Goal: Information Seeking & Learning: Learn about a topic

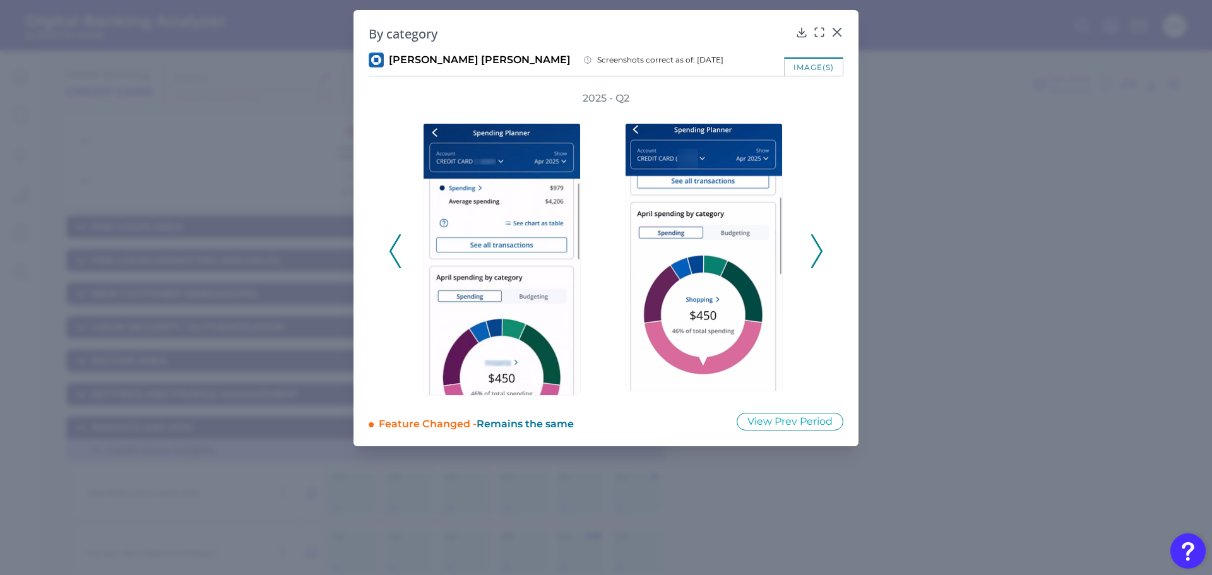
scroll to position [841, 0]
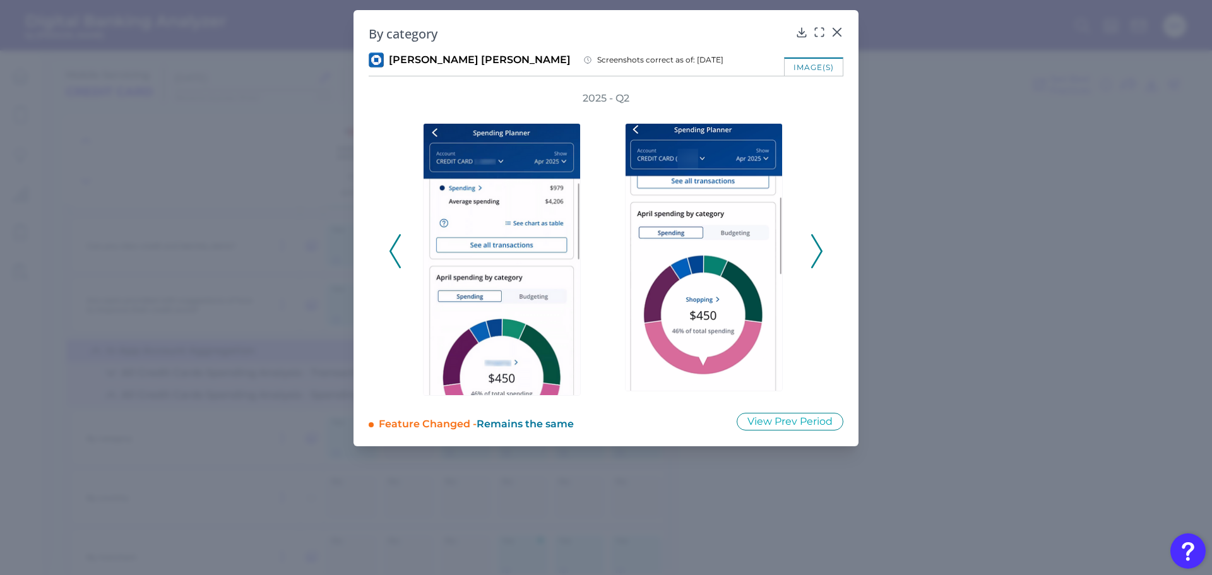
click at [388, 247] on div "2025 - Q2" at bounding box center [606, 245] width 475 height 306
click at [394, 247] on icon at bounding box center [395, 251] width 11 height 34
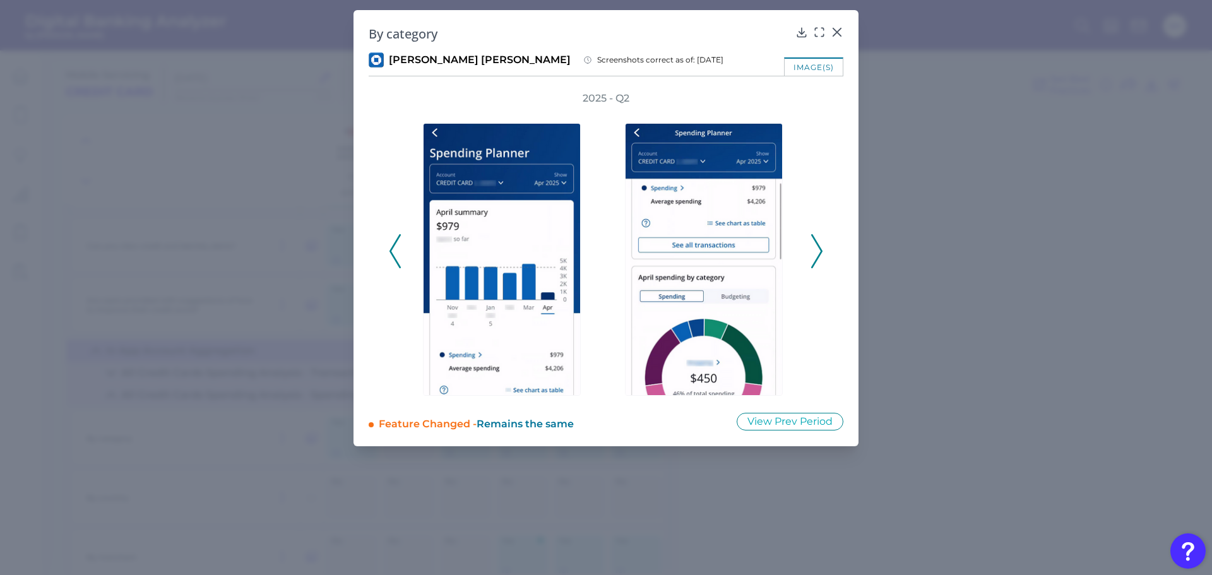
click at [816, 247] on icon at bounding box center [816, 251] width 11 height 34
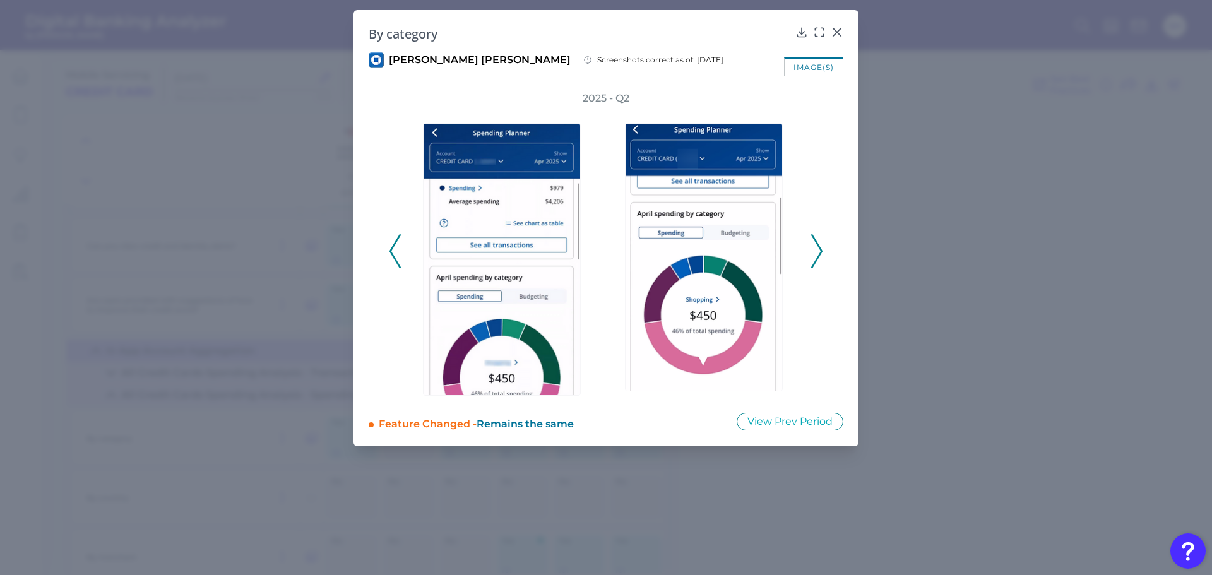
click at [818, 246] on icon at bounding box center [816, 251] width 11 height 34
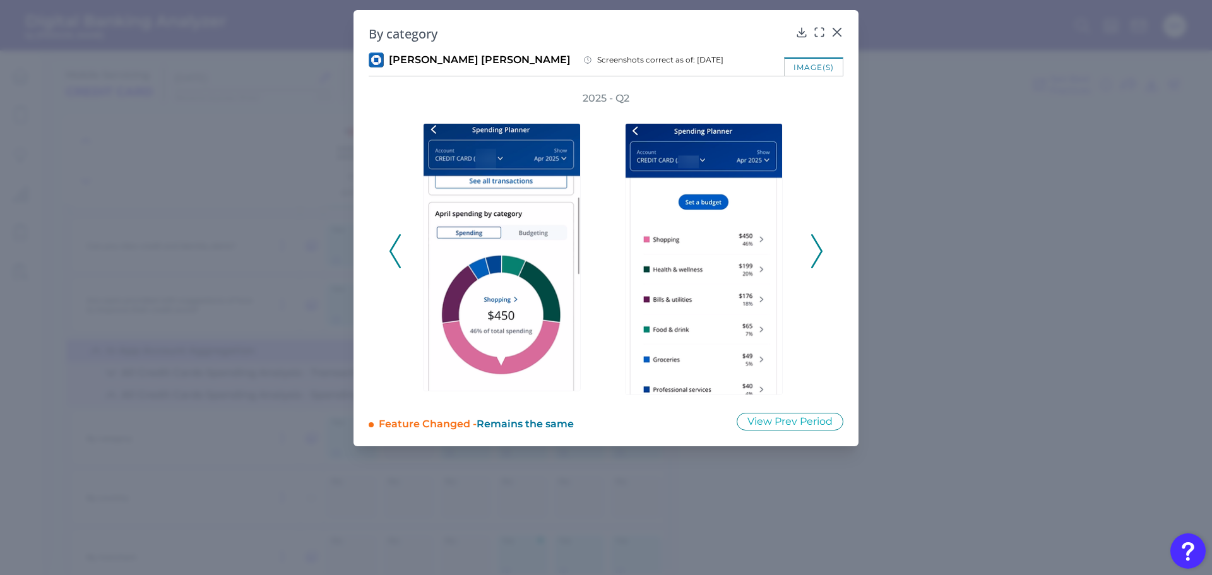
click at [820, 245] on icon at bounding box center [816, 251] width 11 height 34
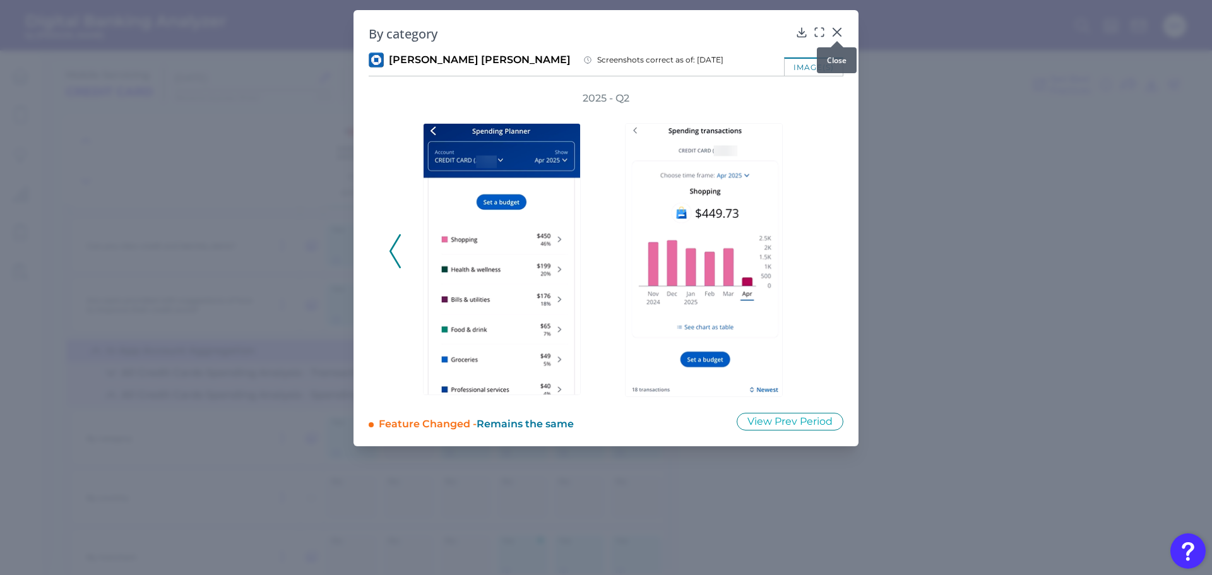
click at [836, 28] on icon at bounding box center [837, 32] width 13 height 13
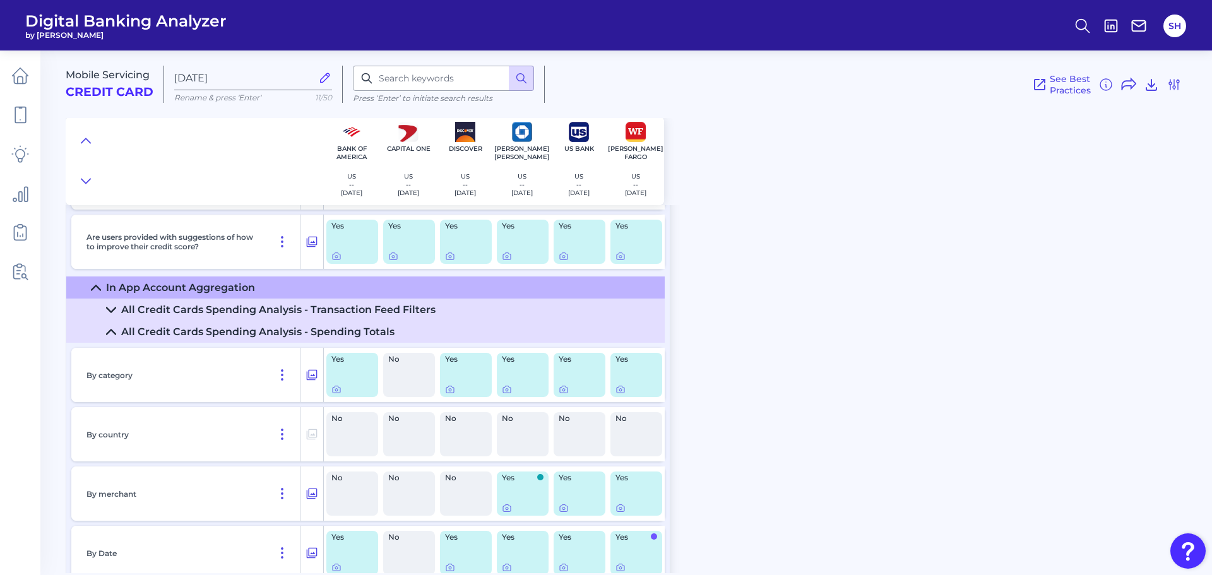
scroll to position [967, 0]
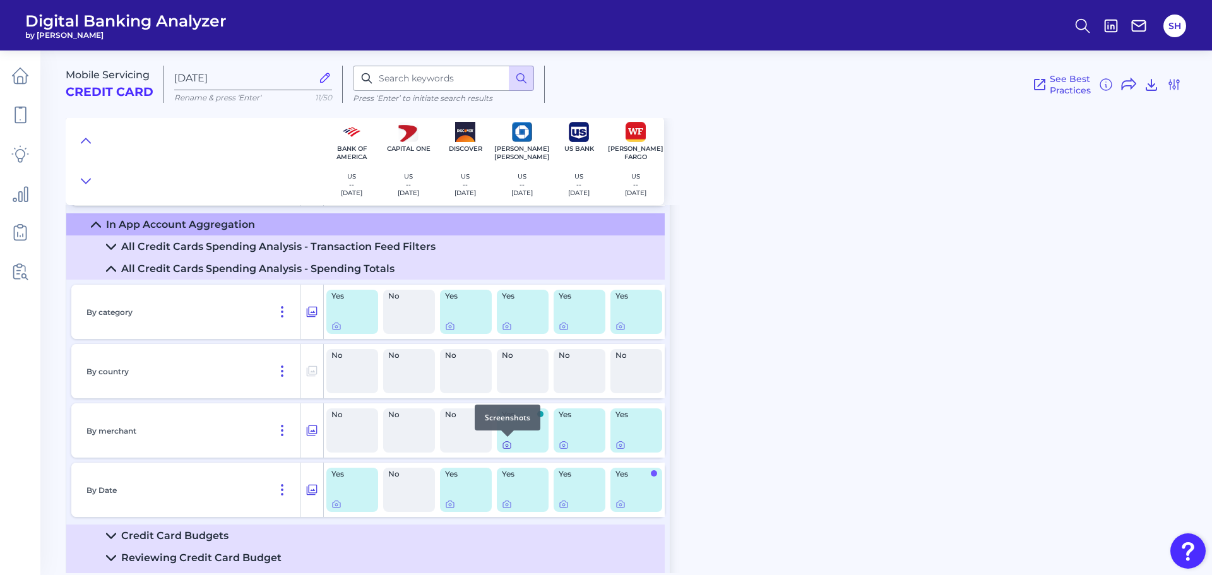
click at [509, 448] on icon at bounding box center [507, 445] width 10 height 10
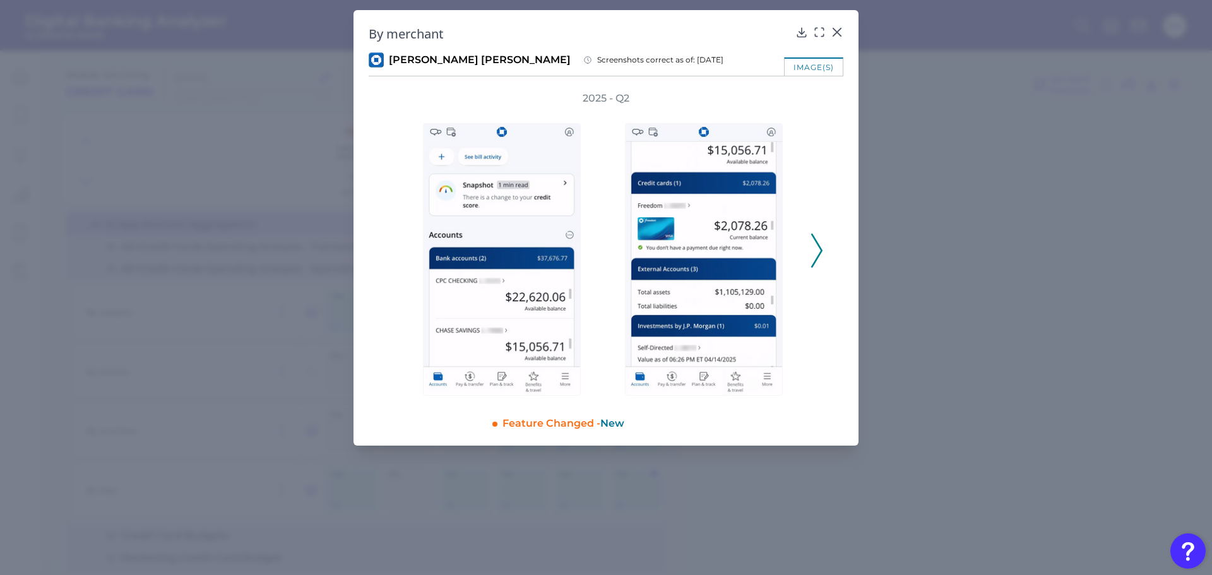
click at [815, 241] on icon at bounding box center [816, 251] width 11 height 34
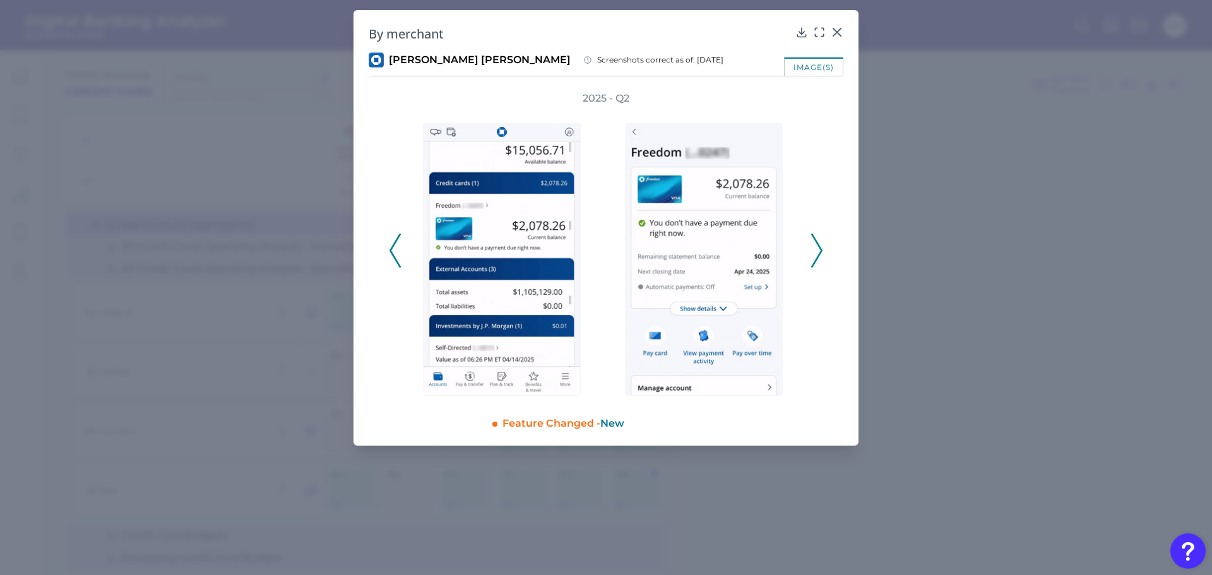
click at [815, 241] on icon at bounding box center [816, 251] width 11 height 34
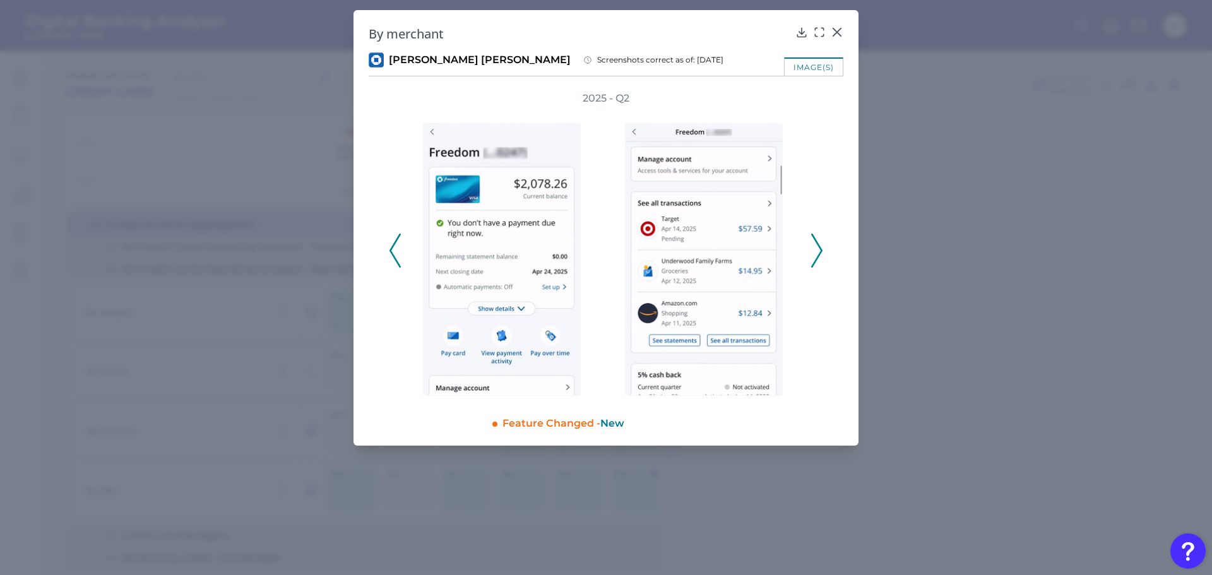
click at [815, 241] on icon at bounding box center [816, 251] width 11 height 34
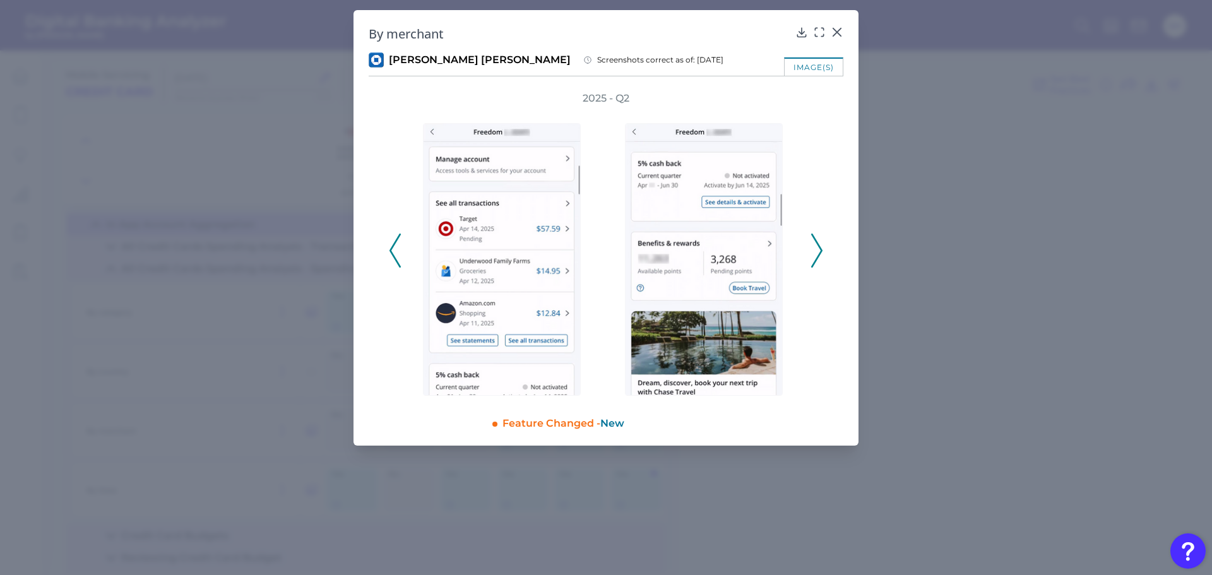
click at [815, 241] on icon at bounding box center [816, 251] width 11 height 34
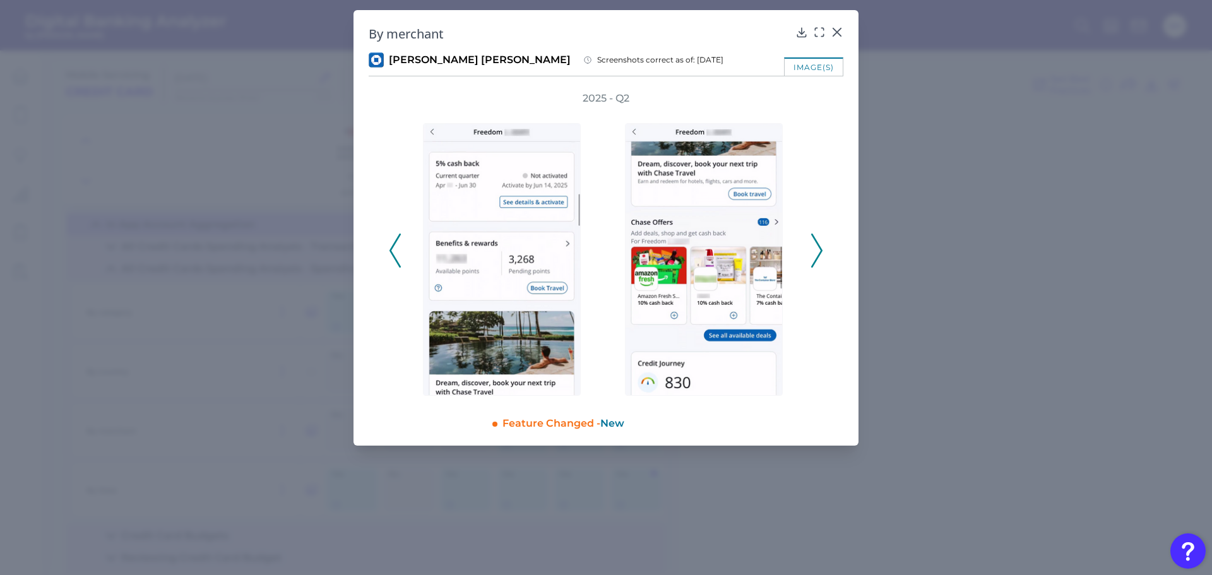
click at [815, 241] on icon at bounding box center [816, 251] width 11 height 34
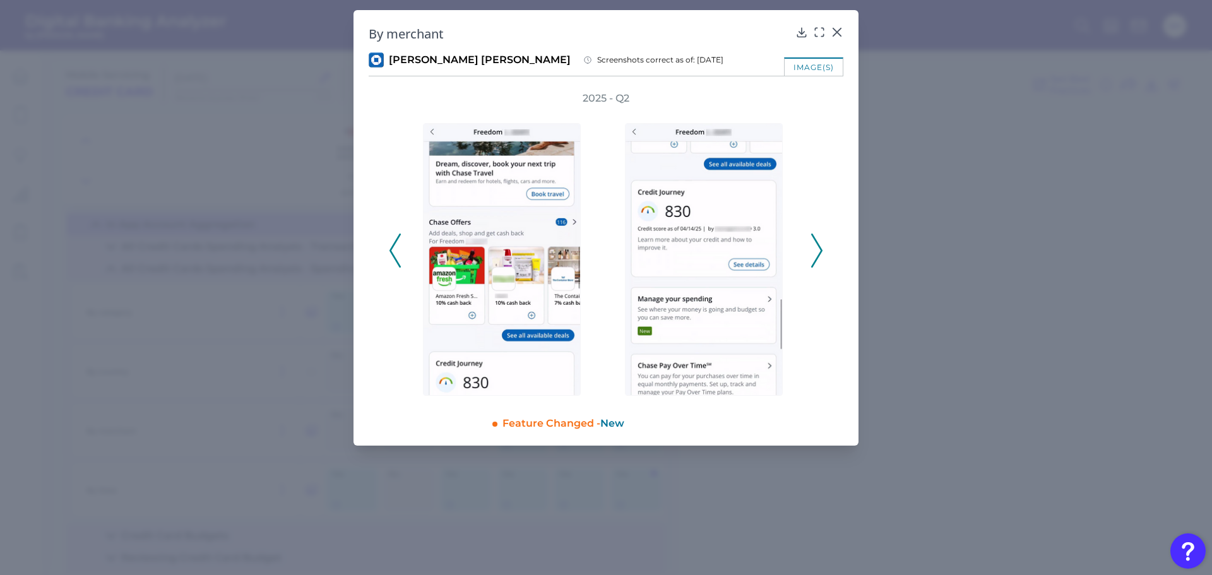
click at [815, 241] on icon at bounding box center [816, 251] width 11 height 34
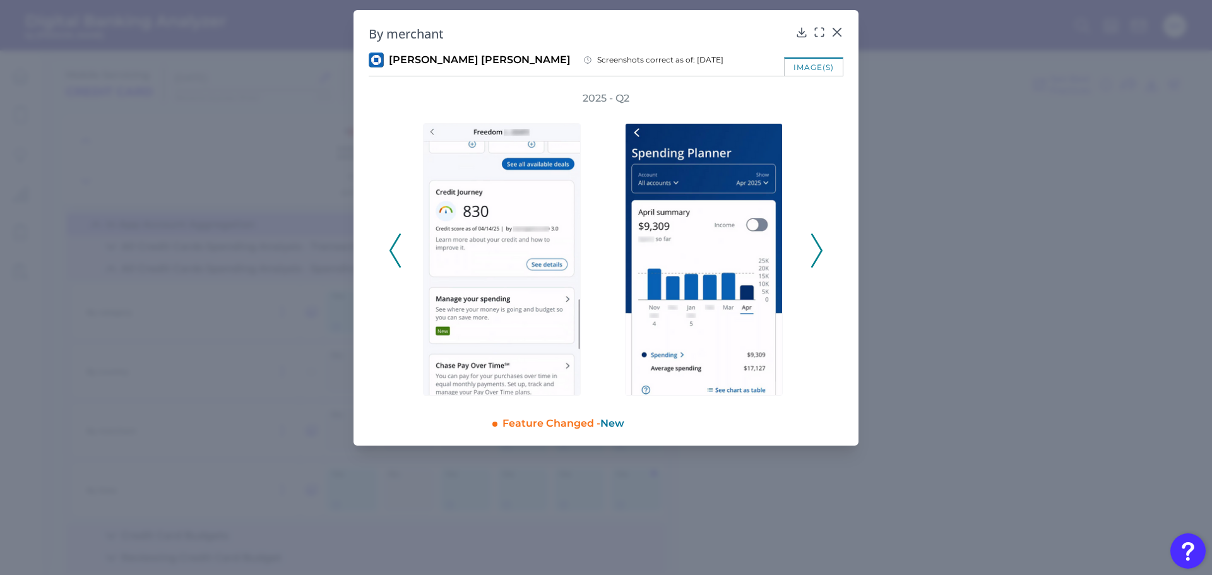
click at [815, 241] on icon at bounding box center [816, 251] width 11 height 34
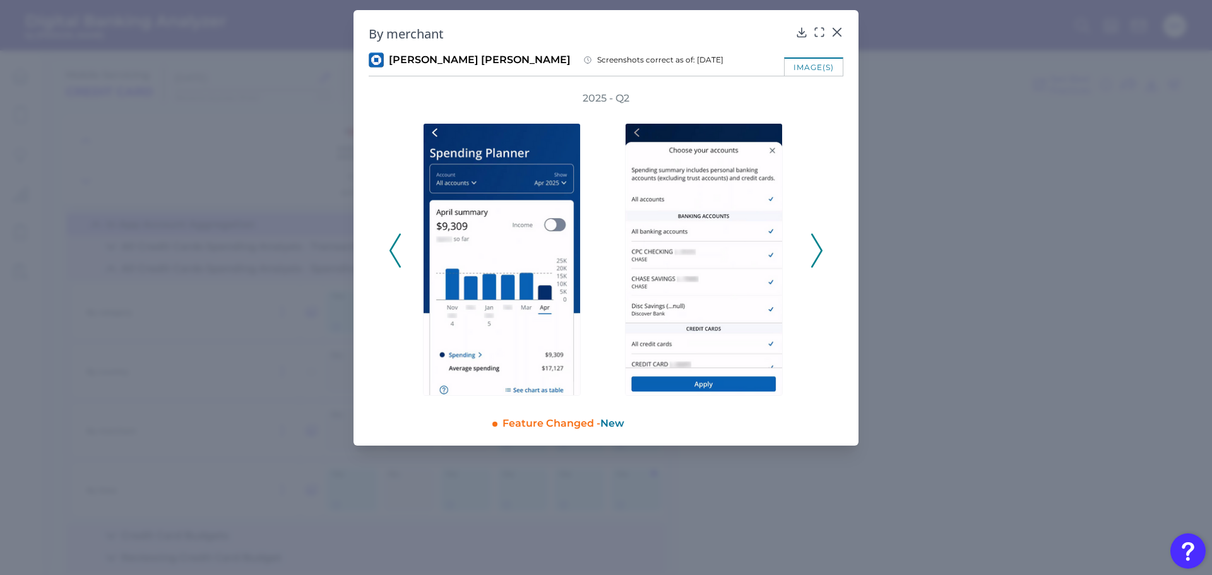
click at [815, 241] on icon at bounding box center [816, 251] width 11 height 34
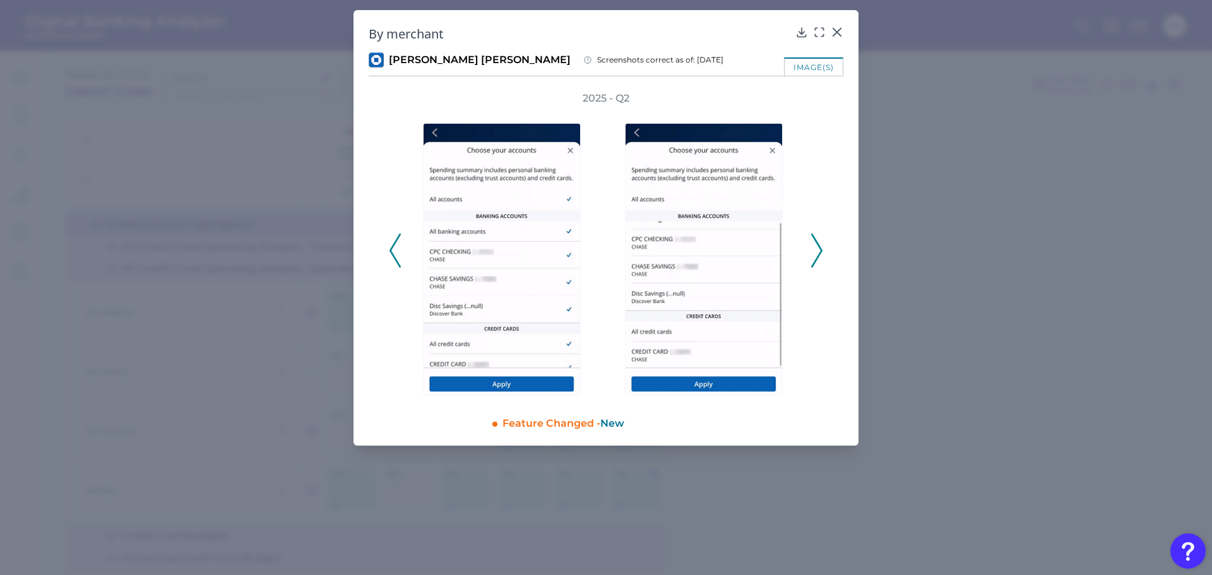
click at [815, 241] on icon at bounding box center [816, 251] width 11 height 34
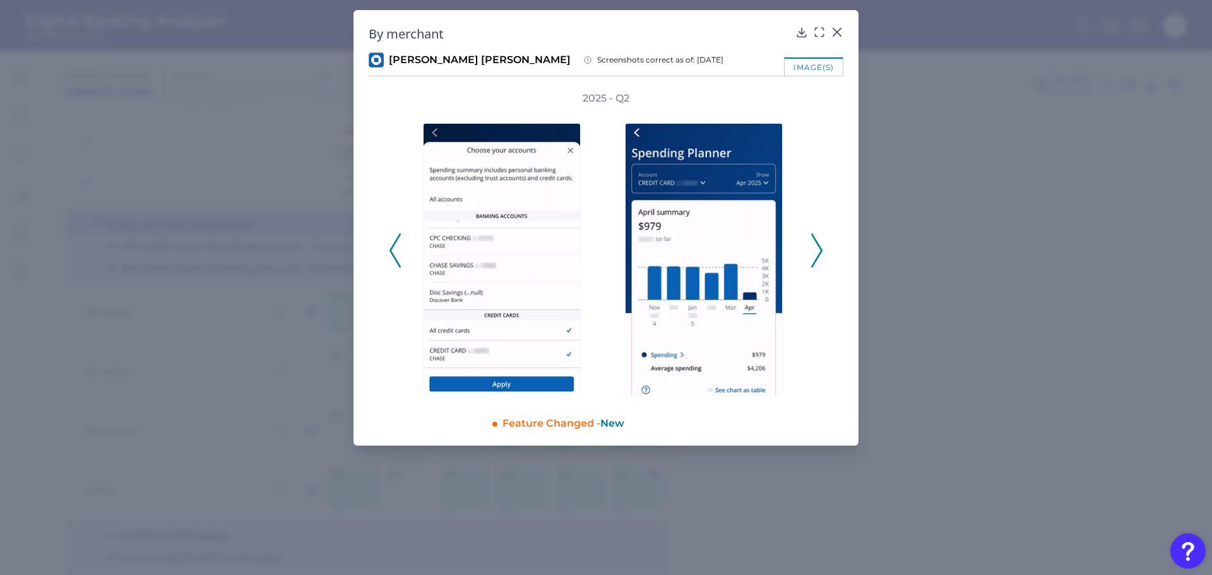
click at [815, 241] on icon at bounding box center [816, 251] width 11 height 34
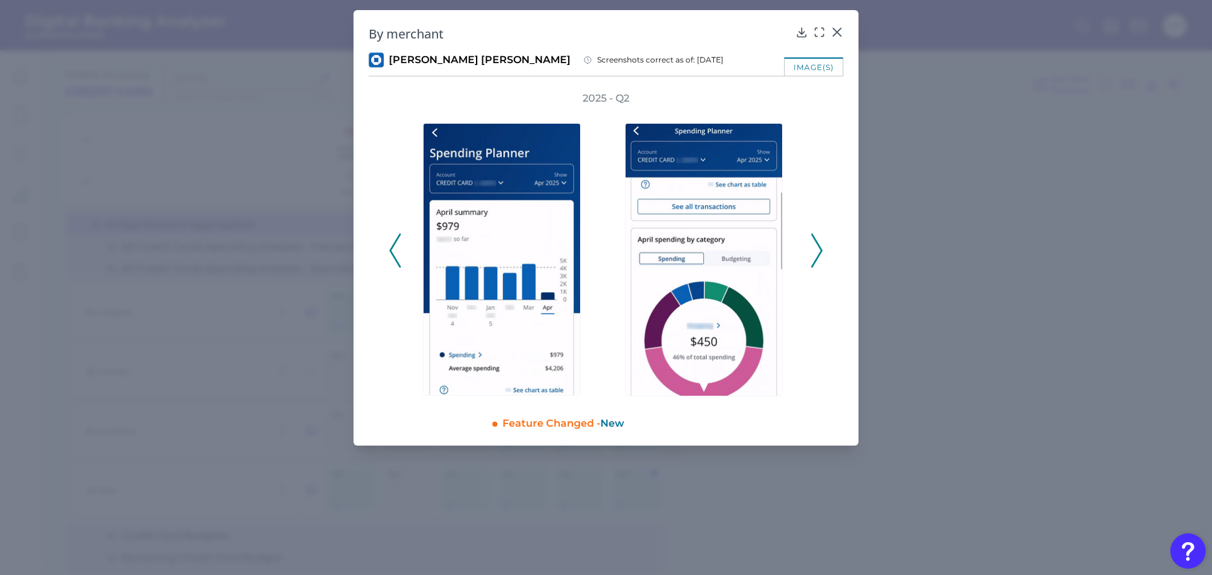
click at [815, 241] on icon at bounding box center [816, 251] width 11 height 34
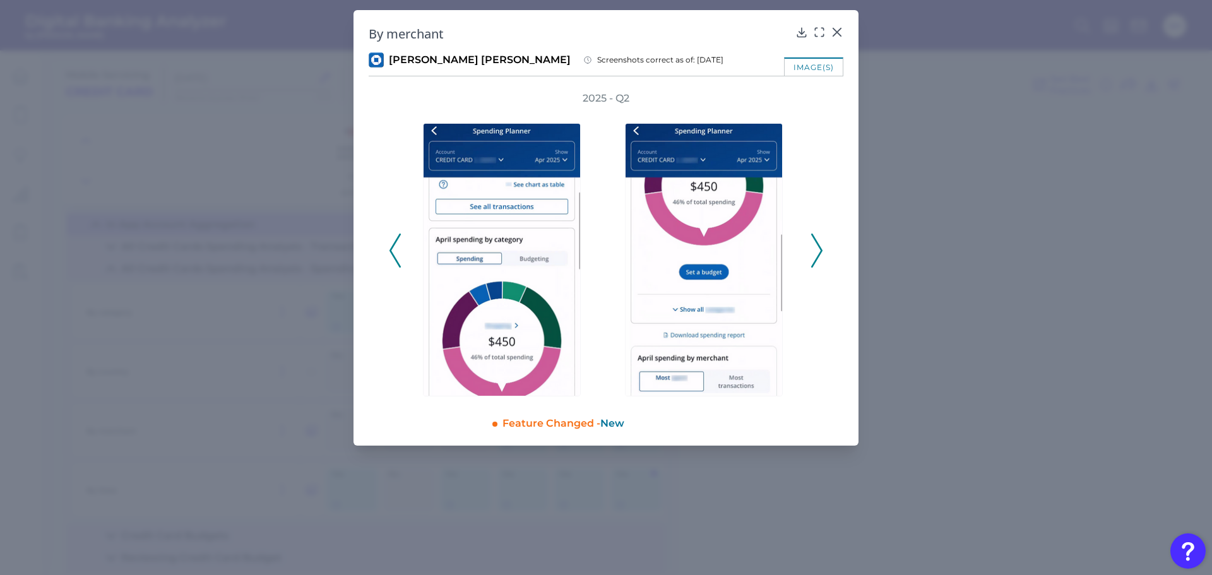
click at [815, 241] on icon at bounding box center [816, 251] width 11 height 34
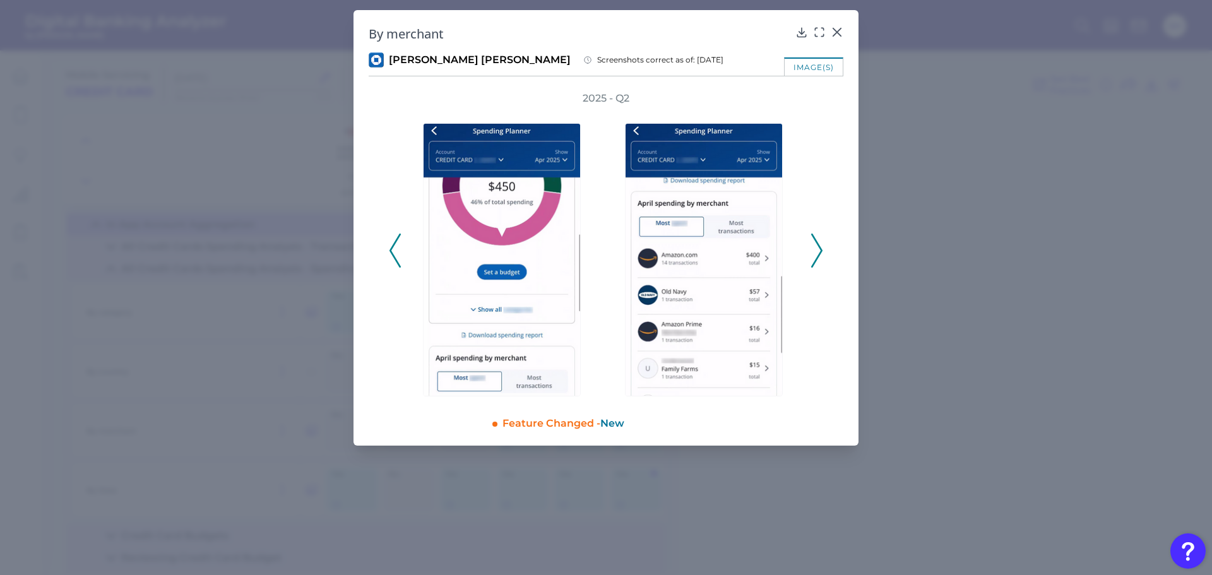
click at [814, 241] on icon at bounding box center [816, 251] width 11 height 34
